Goal: Information Seeking & Learning: Learn about a topic

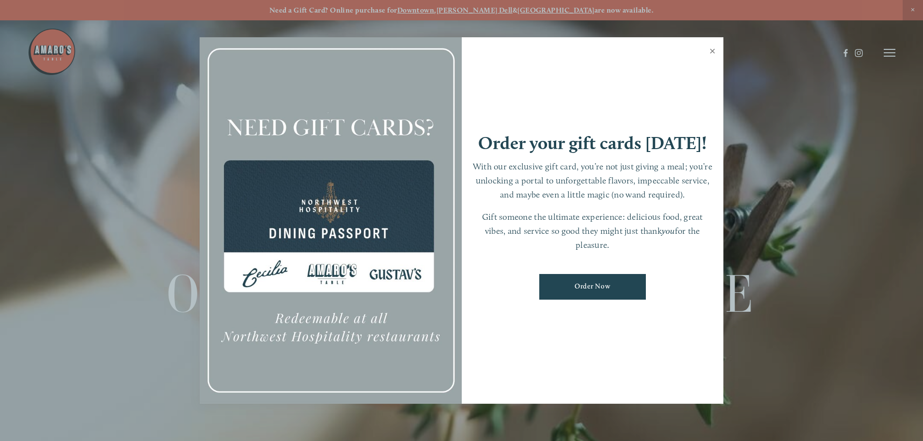
click at [715, 49] on link "Close" at bounding box center [712, 52] width 19 height 27
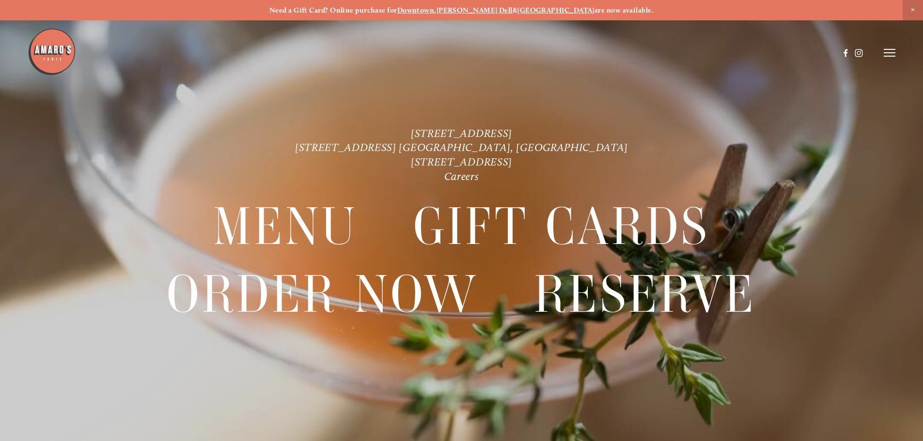
click at [492, 9] on strong "[PERSON_NAME] Dell" at bounding box center [474, 10] width 76 height 9
click at [886, 51] on icon at bounding box center [890, 52] width 12 height 9
click at [685, 52] on span "Menu" at bounding box center [686, 52] width 20 height 9
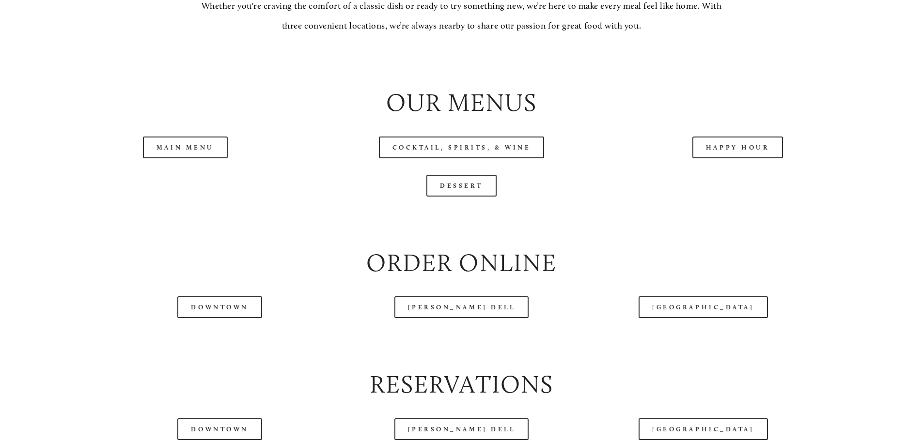
scroll to position [1066, 0]
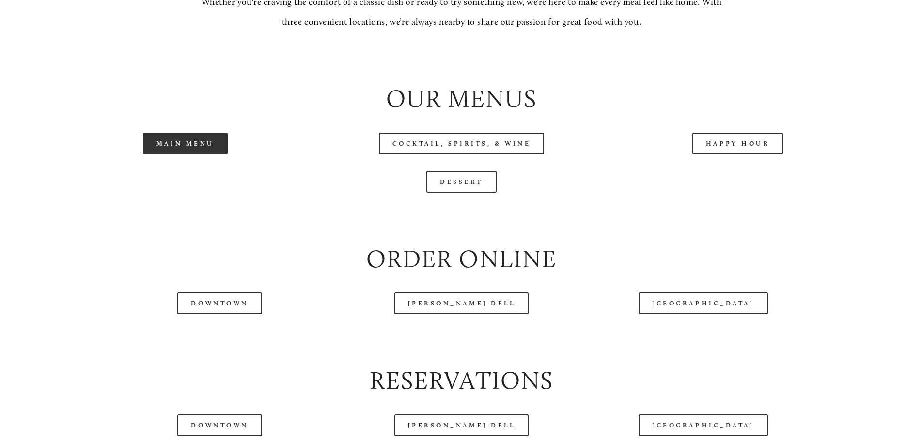
click at [193, 155] on link "Main Menu" at bounding box center [185, 144] width 85 height 22
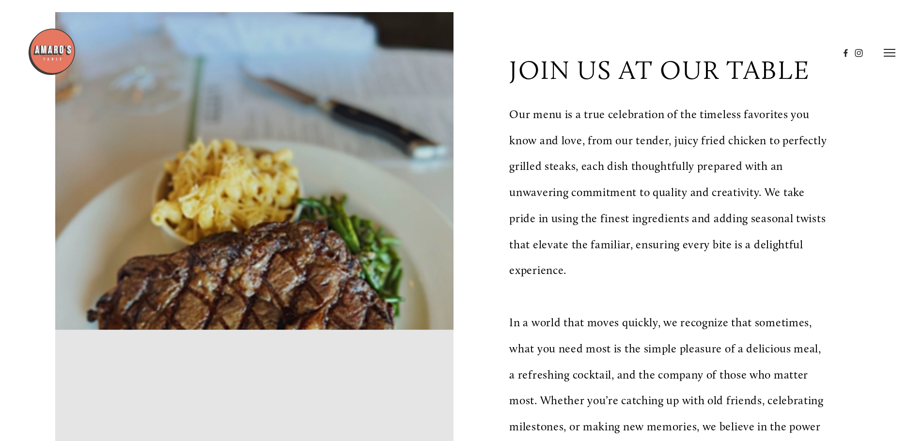
scroll to position [0, 0]
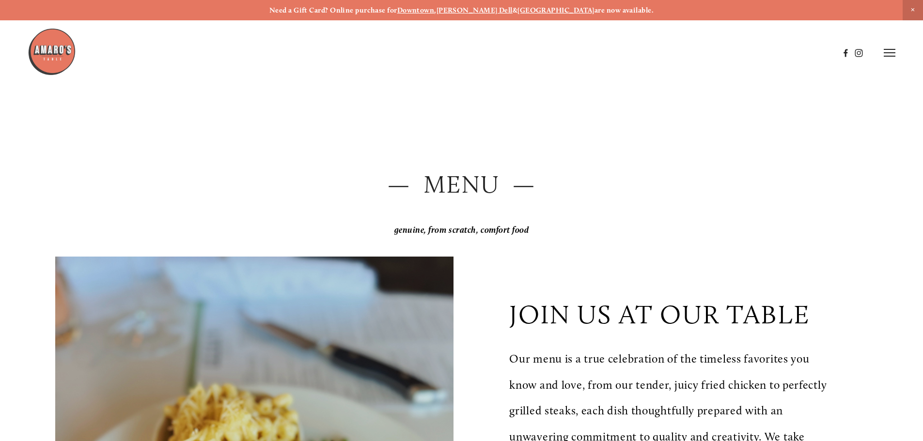
click at [488, 10] on strong "[PERSON_NAME] Dell" at bounding box center [474, 10] width 76 height 9
